Goal: Transaction & Acquisition: Purchase product/service

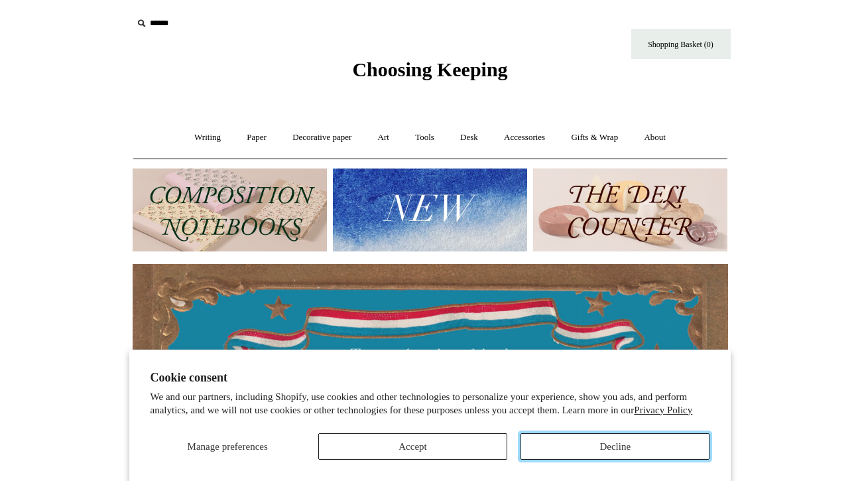
click at [556, 440] on button "Decline" at bounding box center [615, 446] width 189 height 27
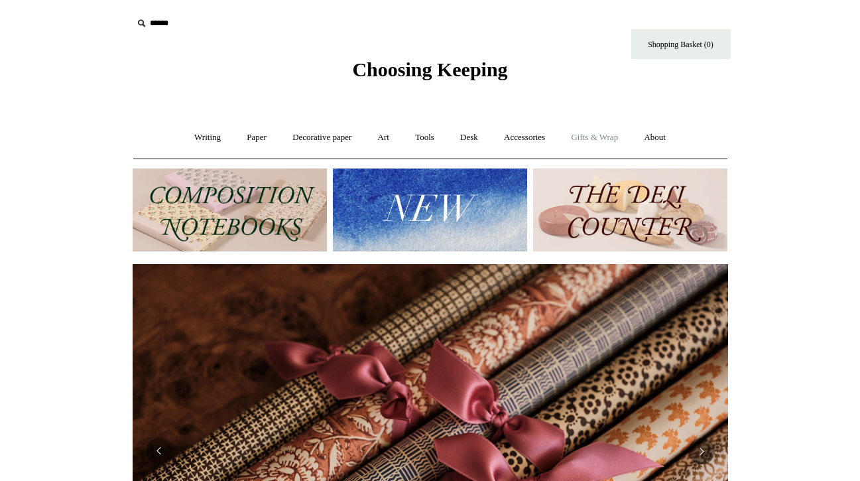
scroll to position [0, 1191]
click at [590, 134] on link "Gifts & Wrap +" at bounding box center [594, 137] width 71 height 35
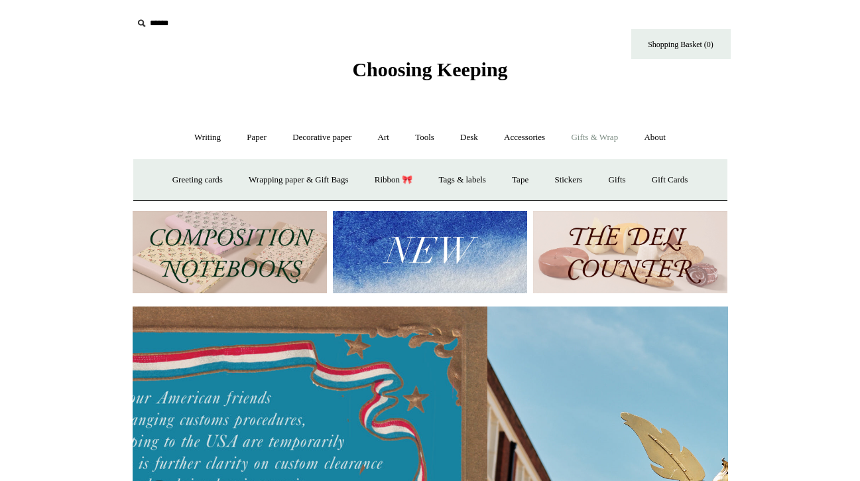
click at [590, 134] on link "Gifts & Wrap -" at bounding box center [594, 137] width 71 height 35
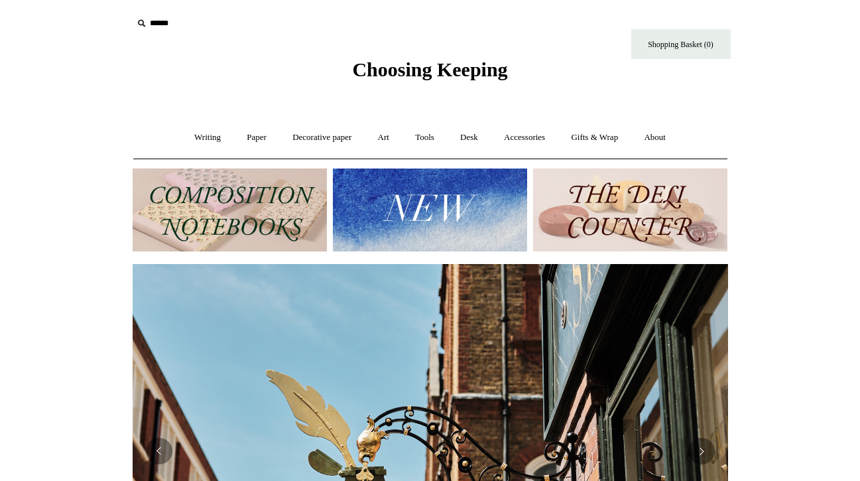
scroll to position [0, 596]
click at [296, 185] on img at bounding box center [230, 209] width 194 height 83
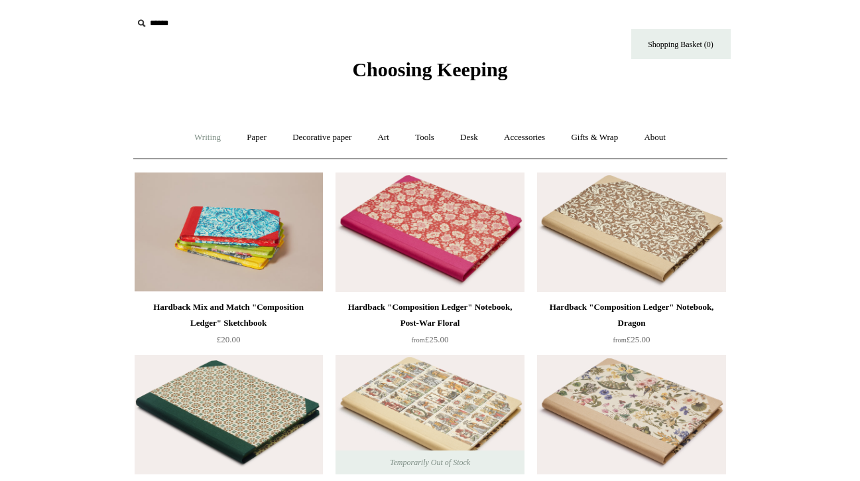
click at [204, 145] on link "Writing +" at bounding box center [207, 137] width 50 height 35
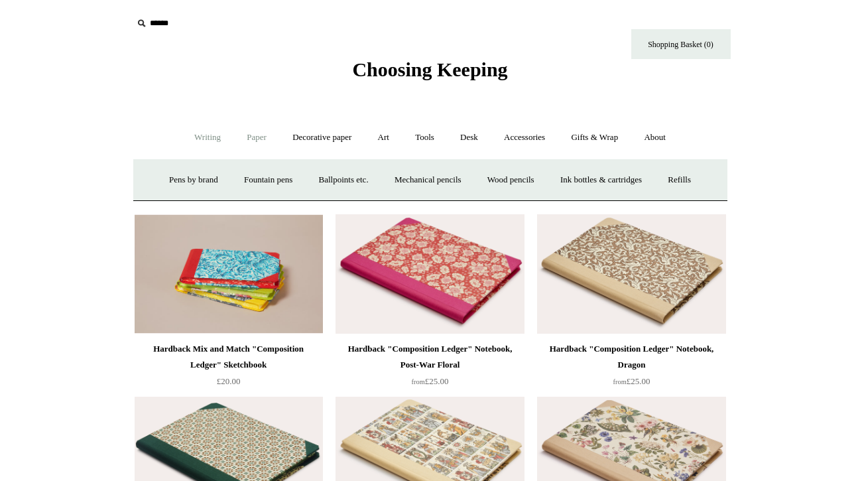
click at [262, 141] on link "Paper +" at bounding box center [257, 137] width 44 height 35
click at [251, 192] on link "Notebooks +" at bounding box center [244, 179] width 61 height 35
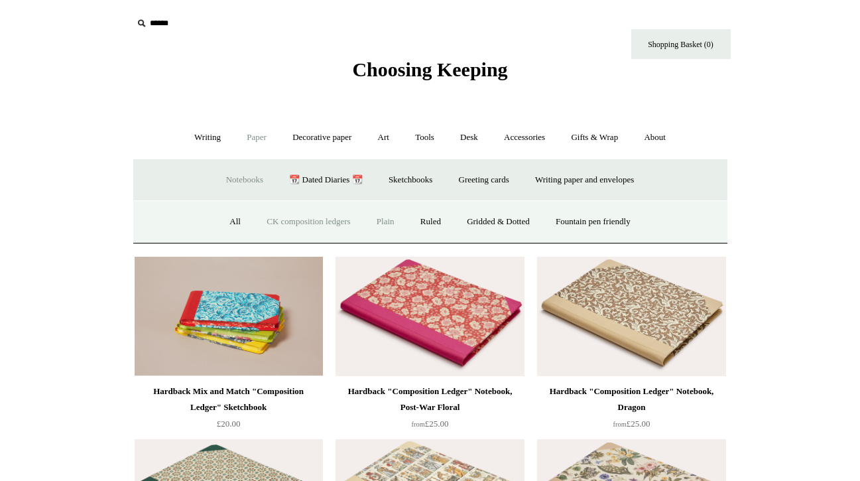
click at [380, 229] on link "Plain" at bounding box center [386, 221] width 42 height 35
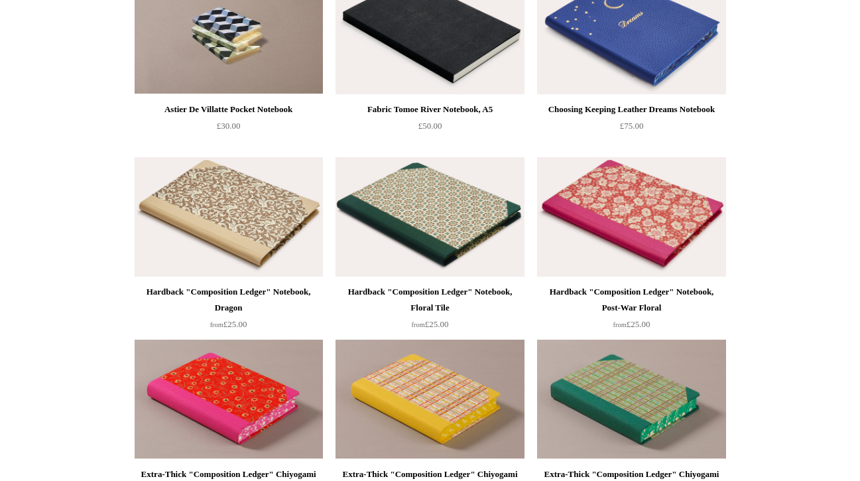
scroll to position [1472, 0]
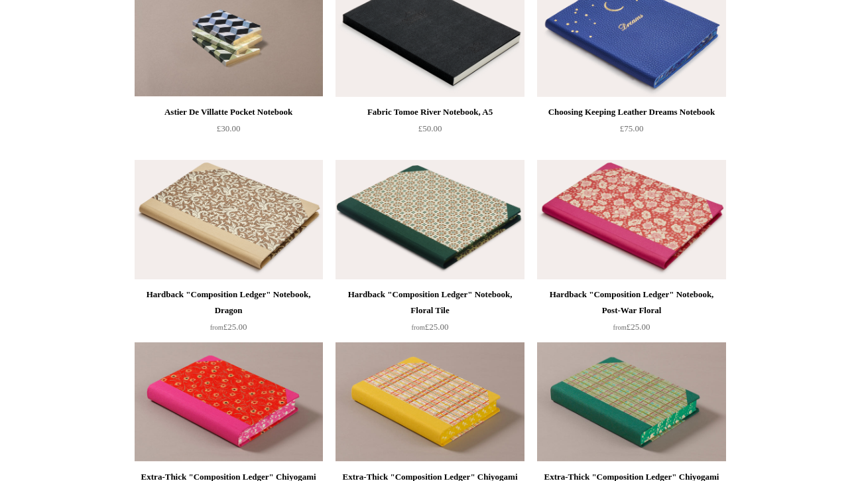
click at [392, 245] on img at bounding box center [430, 219] width 188 height 119
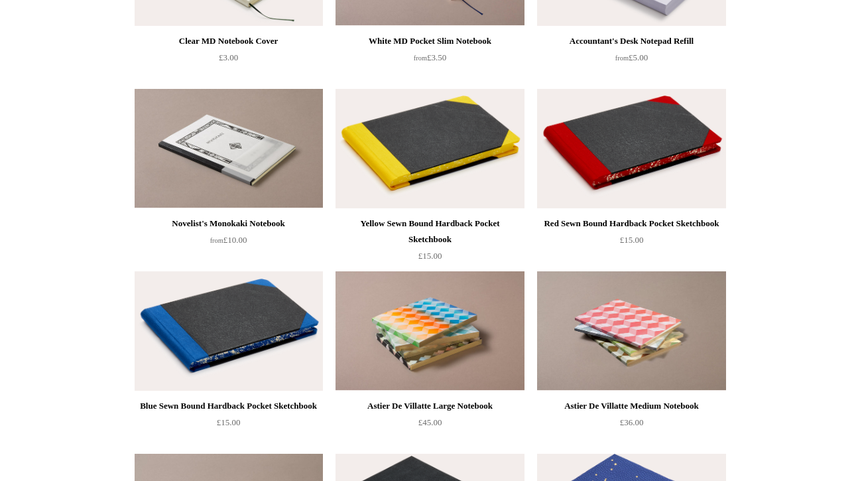
scroll to position [992, 0]
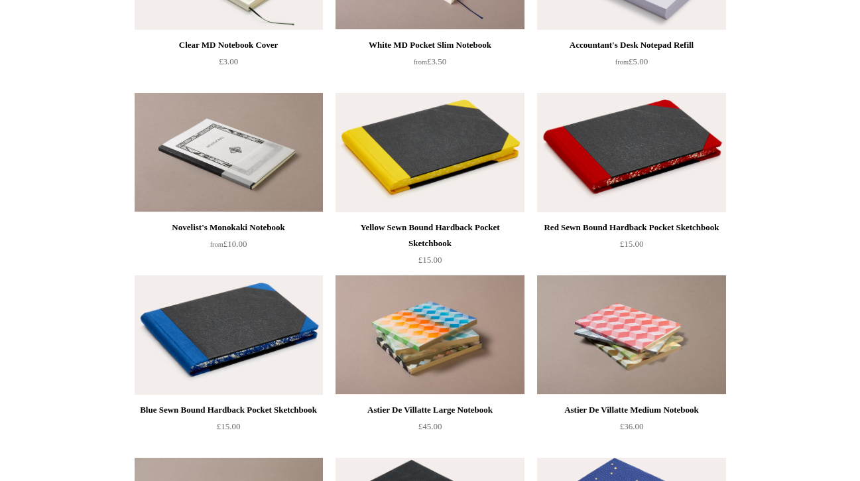
click at [656, 163] on img at bounding box center [631, 152] width 188 height 119
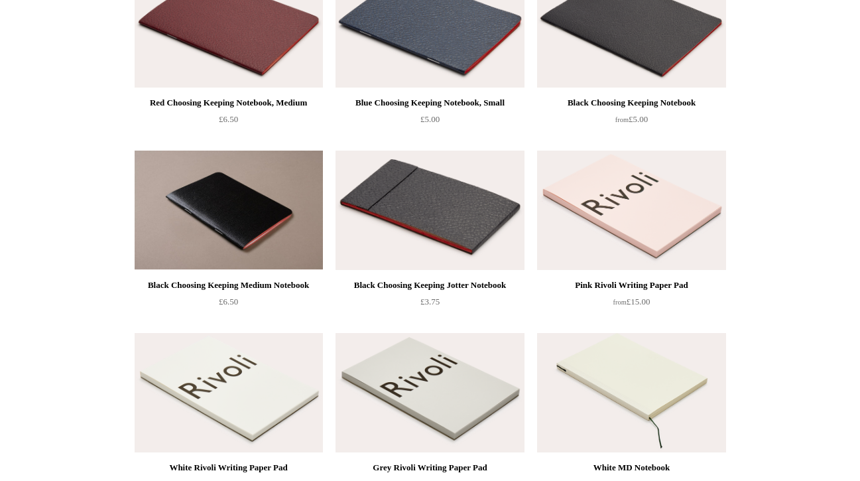
scroll to position [0, 0]
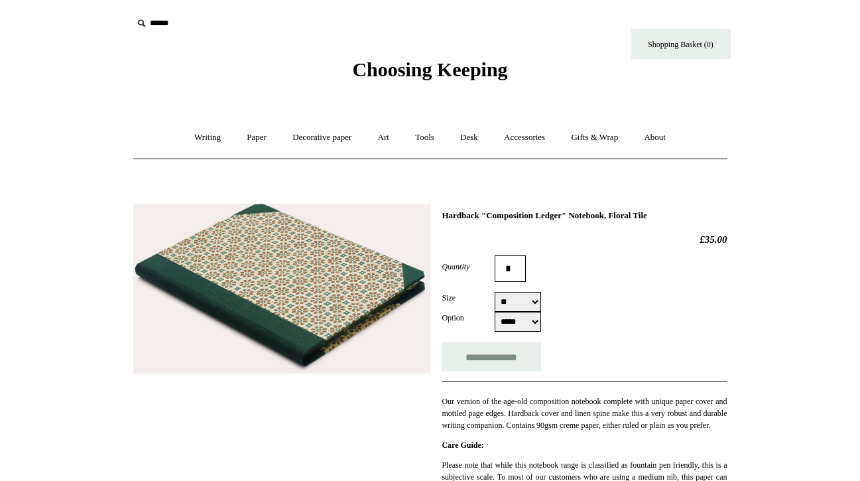
select select "*****"
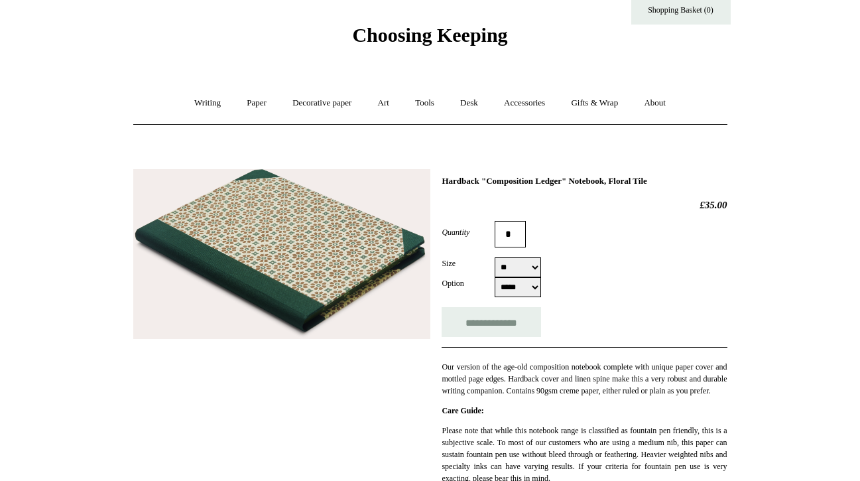
scroll to position [19, 0]
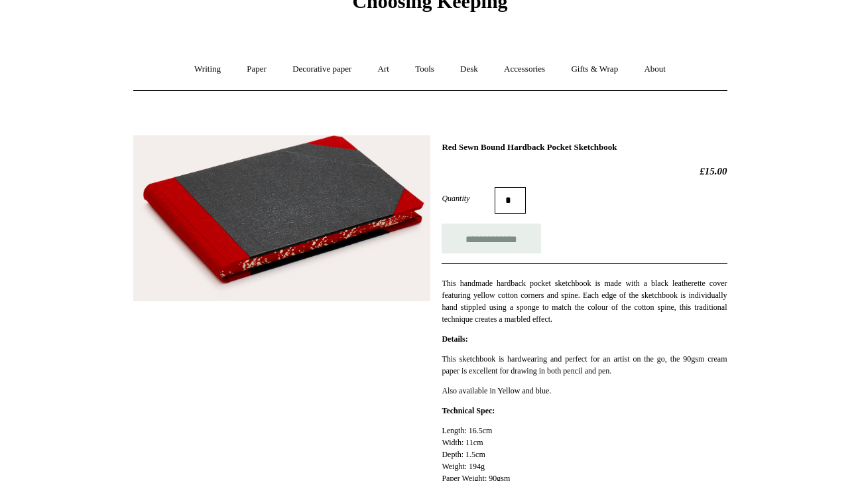
scroll to position [42, 0]
